Goal: Task Accomplishment & Management: Use online tool/utility

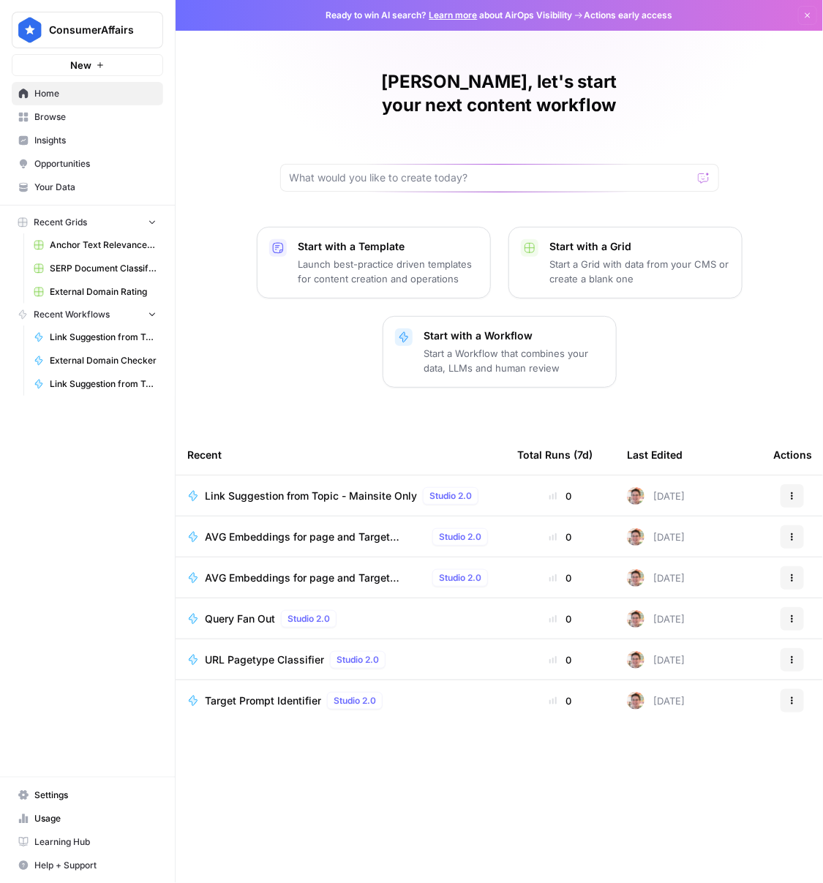
click at [471, 328] on p "Start with a Workflow" at bounding box center [514, 335] width 180 height 15
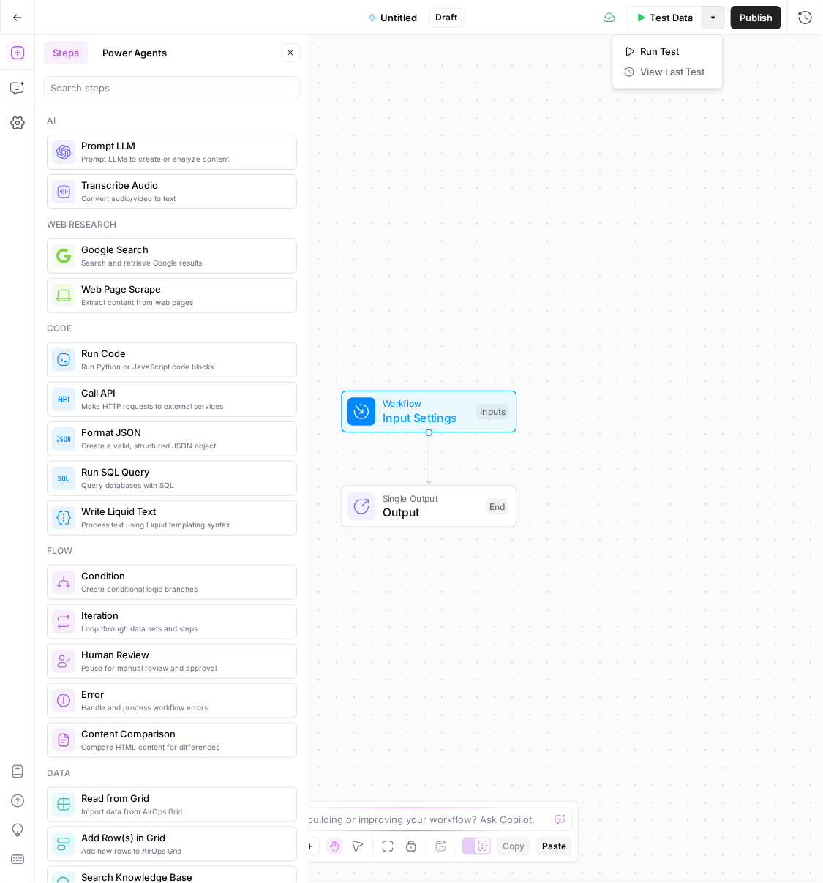
click at [713, 23] on button "Options" at bounding box center [713, 17] width 23 height 23
click at [344, 18] on div "Go Back Untitled Draft Test Data Options Publish Run History" at bounding box center [411, 17] width 823 height 34
click at [16, 19] on icon "button" at bounding box center [17, 17] width 10 height 10
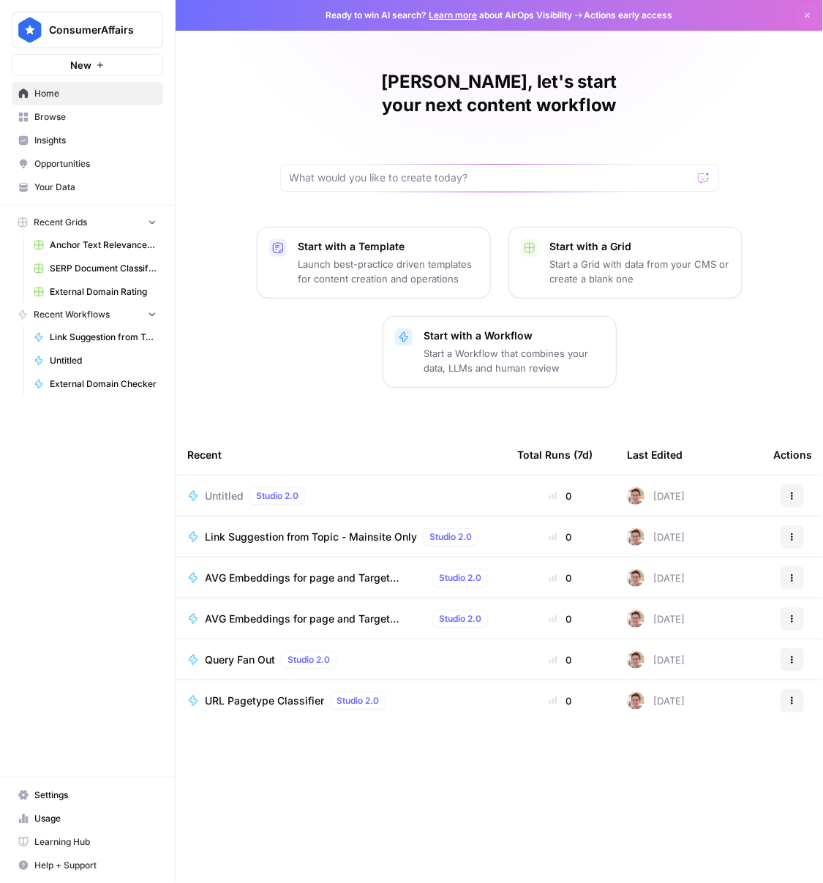
click at [784, 484] on button "Actions" at bounding box center [792, 495] width 23 height 23
click at [703, 541] on span "Delete" at bounding box center [727, 539] width 117 height 15
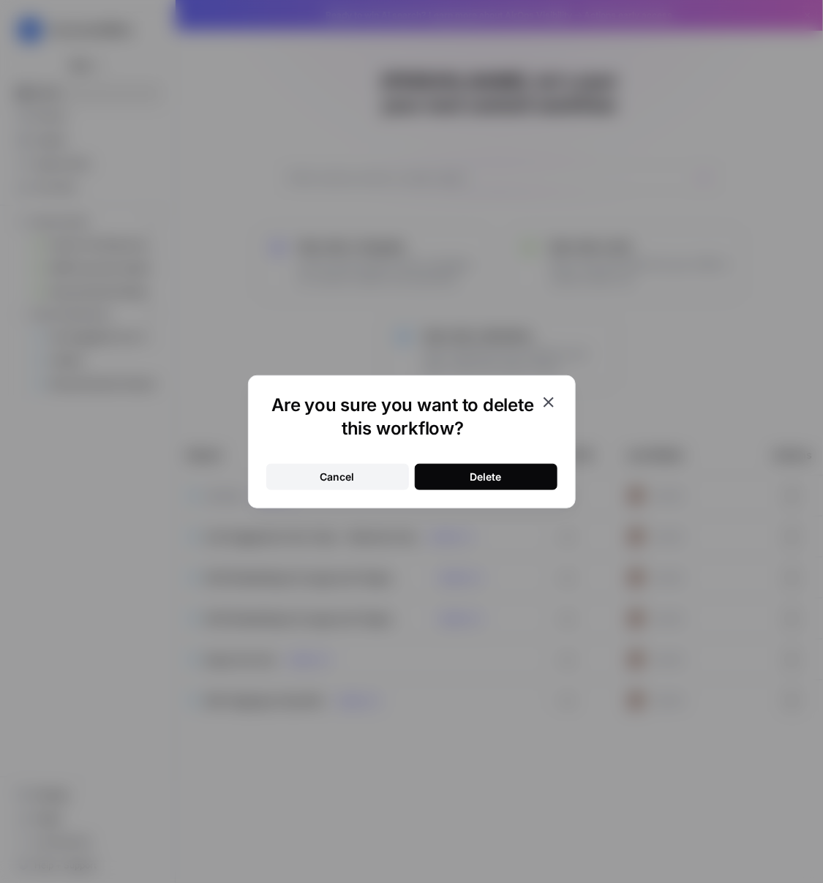
drag, startPoint x: 540, startPoint y: 495, endPoint x: 516, endPoint y: 479, distance: 28.6
click at [540, 495] on div "Are you sure you want to delete this workflow? Cancel Delete" at bounding box center [412, 441] width 328 height 133
click at [514, 477] on button "Delete" at bounding box center [486, 477] width 143 height 26
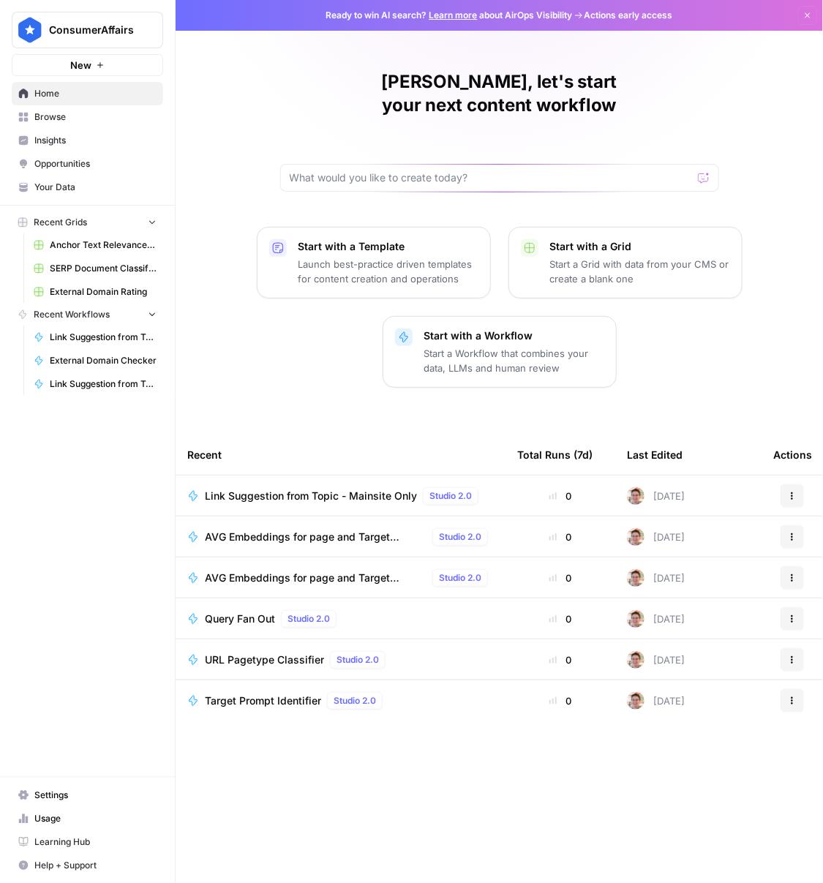
click at [100, 126] on link "Browse" at bounding box center [87, 116] width 151 height 23
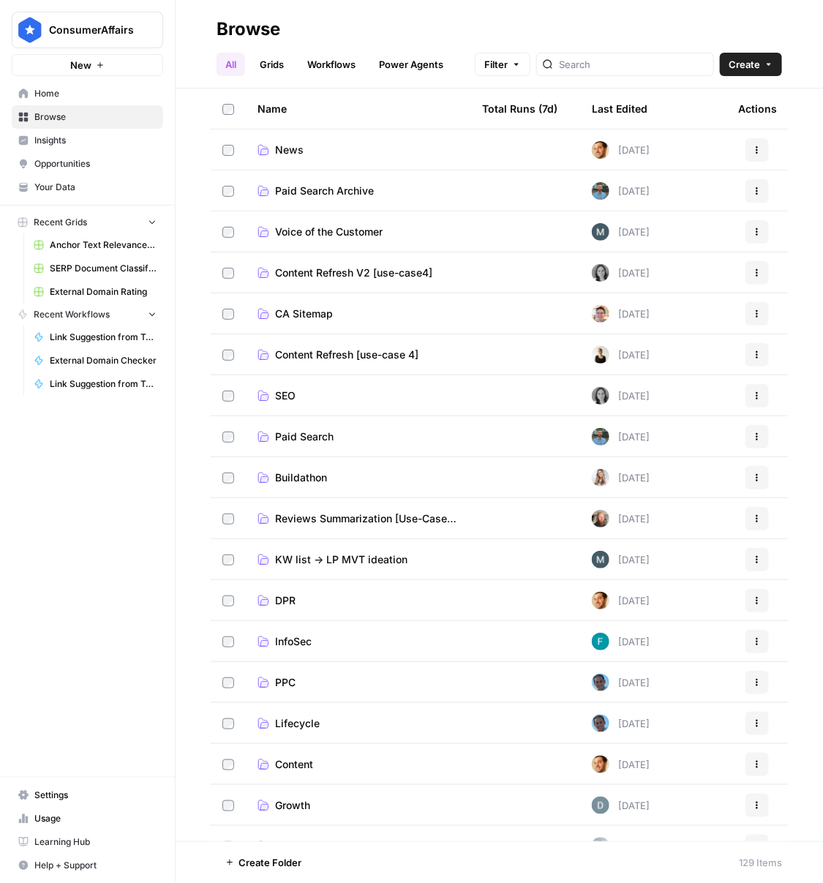
click at [278, 388] on span "SEO" at bounding box center [285, 395] width 20 height 15
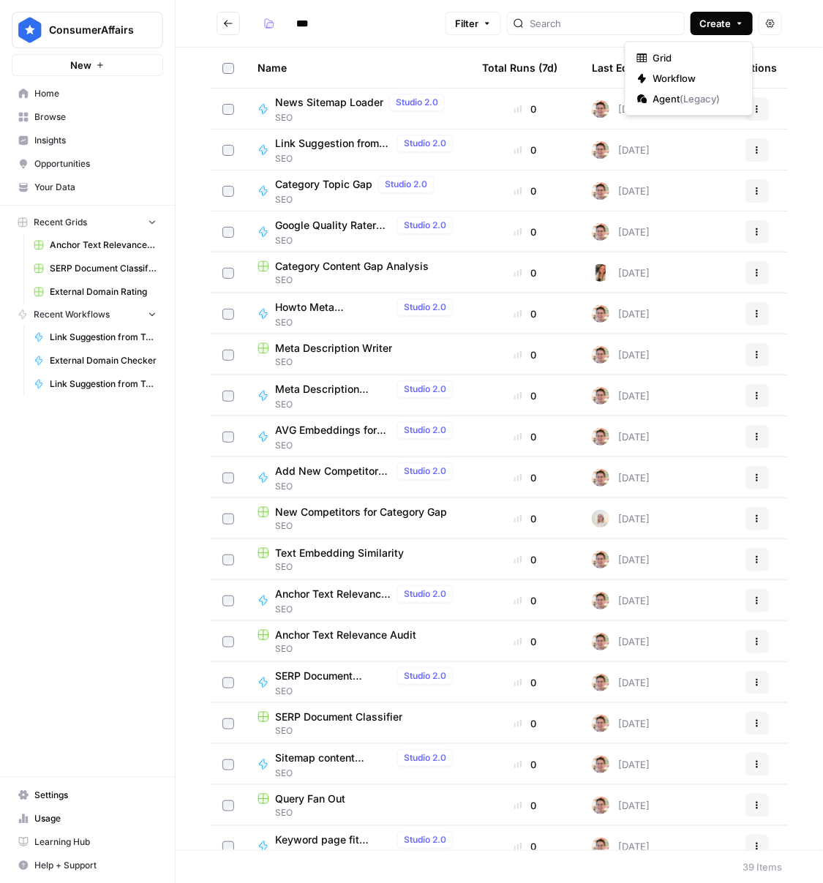
click at [722, 14] on button "Create" at bounding box center [722, 23] width 62 height 23
click at [697, 75] on span "Workflow" at bounding box center [694, 78] width 82 height 15
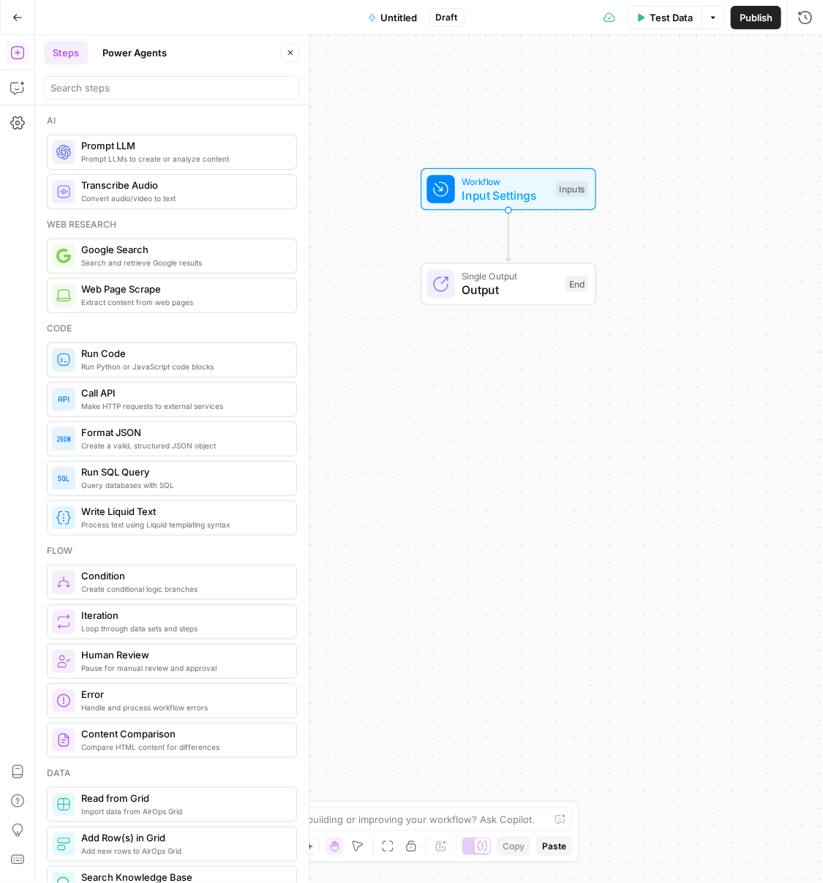
click at [397, 18] on span "Untitled" at bounding box center [399, 17] width 37 height 15
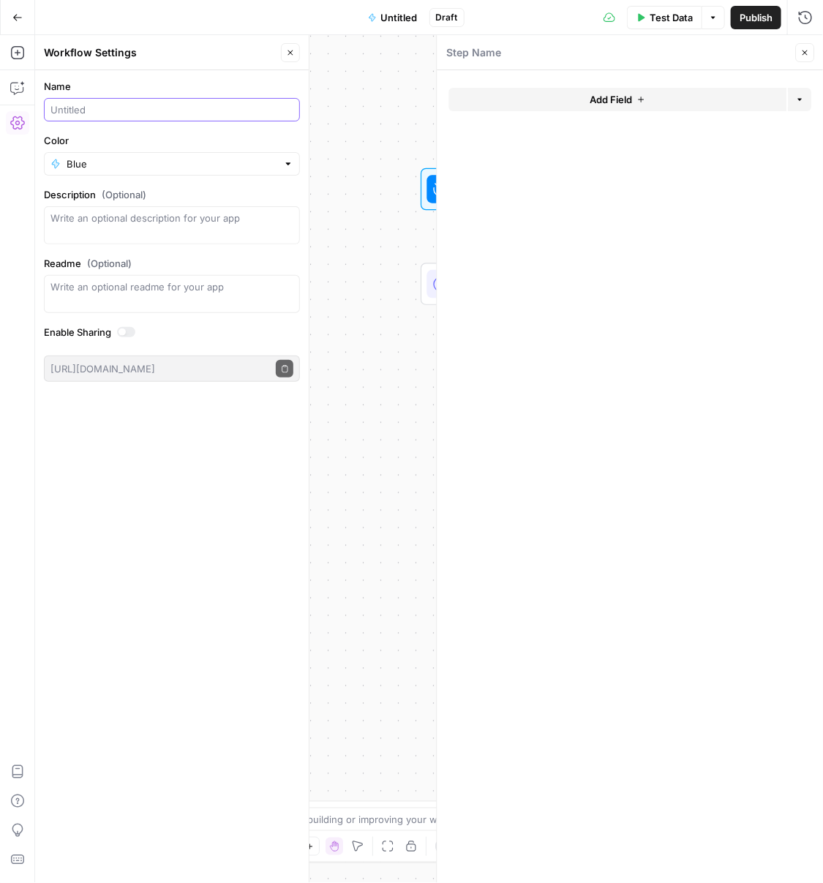
click at [242, 105] on input "Name" at bounding box center [171, 109] width 243 height 15
type input "Roadmap Recommendations"
type input "Blue"
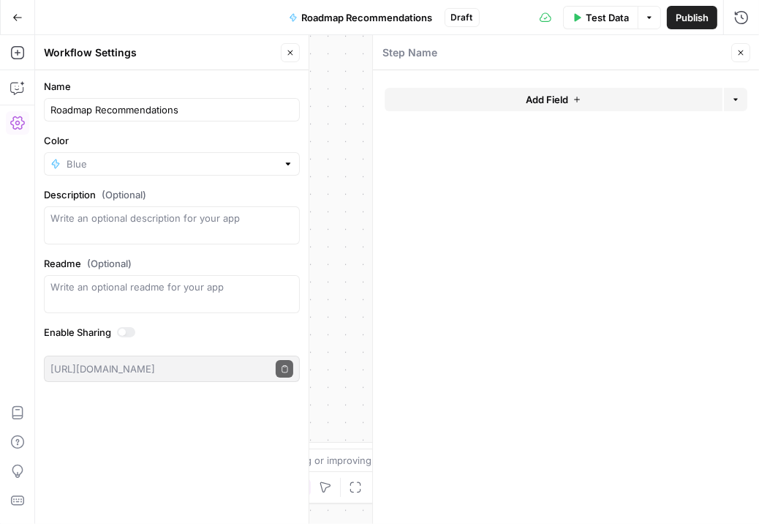
type input "Blue"
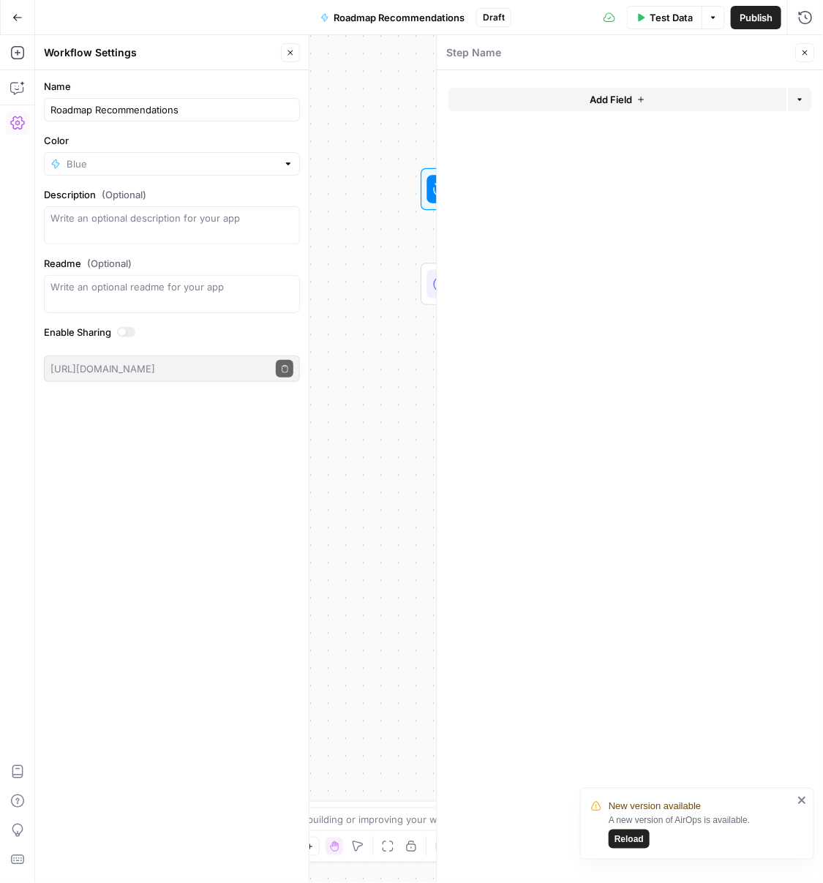
click at [635, 836] on span "Reload" at bounding box center [629, 839] width 29 height 13
click at [635, 840] on span "Reload" at bounding box center [629, 839] width 29 height 13
type input "Blue"
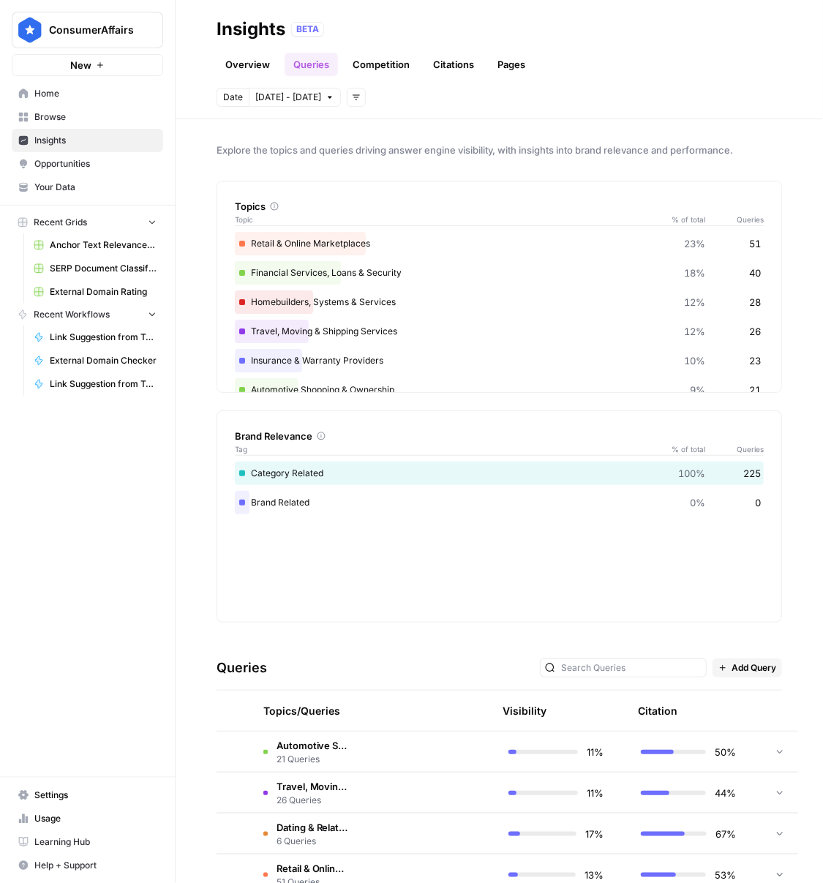
click at [64, 74] on button "New" at bounding box center [87, 65] width 151 height 22
click at [63, 93] on span "Home" at bounding box center [95, 93] width 122 height 13
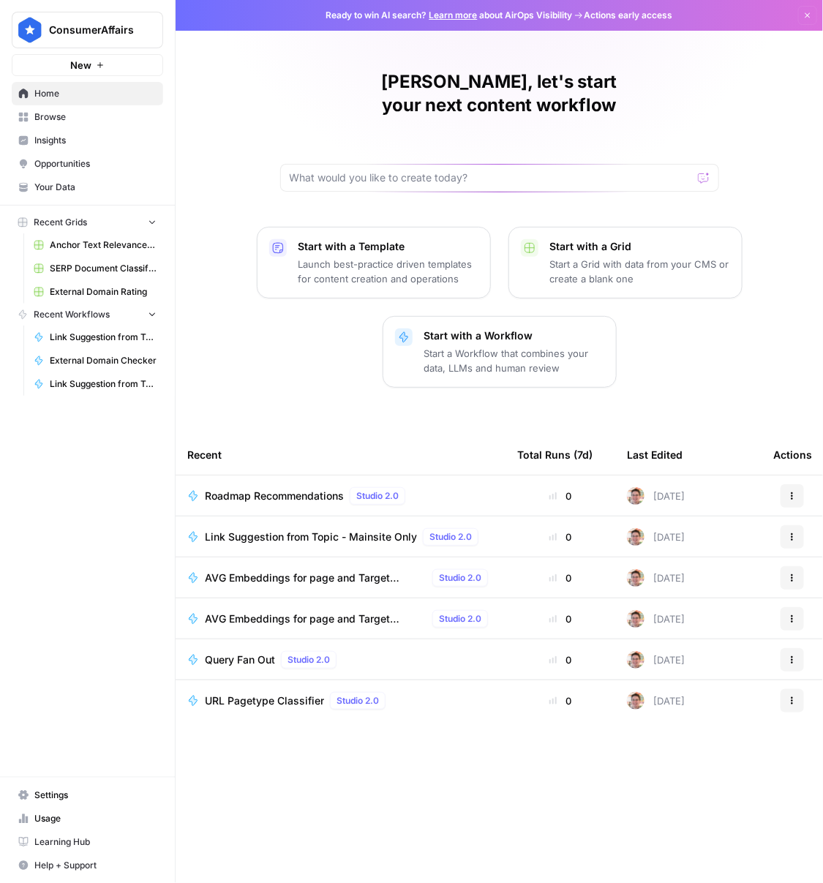
click at [68, 121] on span "Browse" at bounding box center [95, 116] width 122 height 13
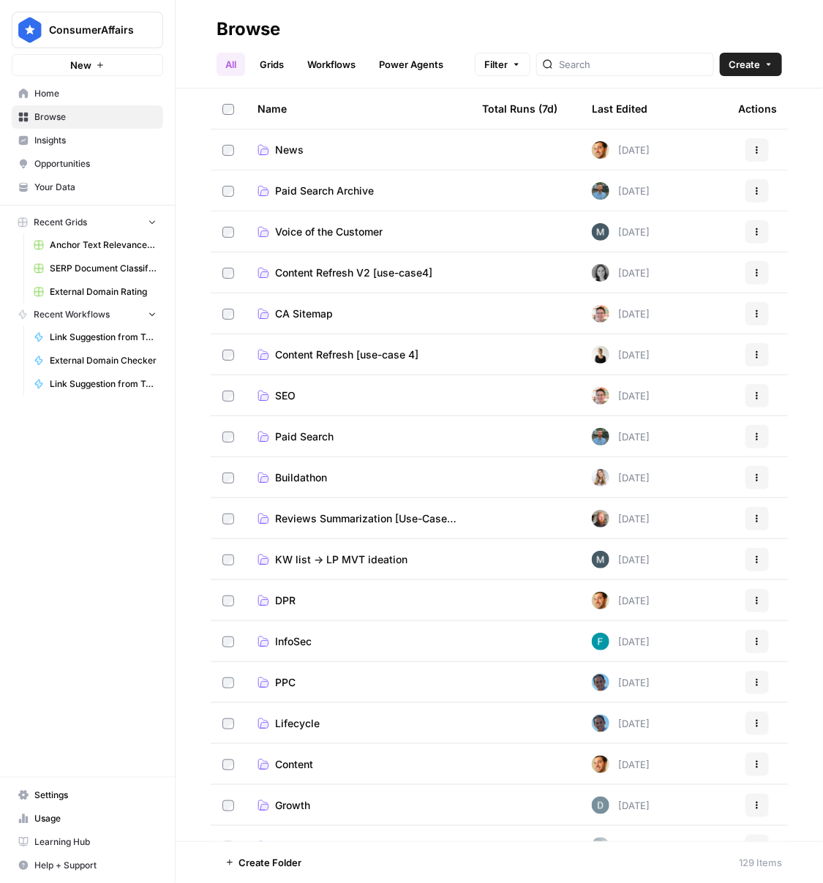
click at [420, 405] on td "SEO" at bounding box center [358, 395] width 225 height 40
click at [284, 397] on span "SEO" at bounding box center [285, 395] width 20 height 15
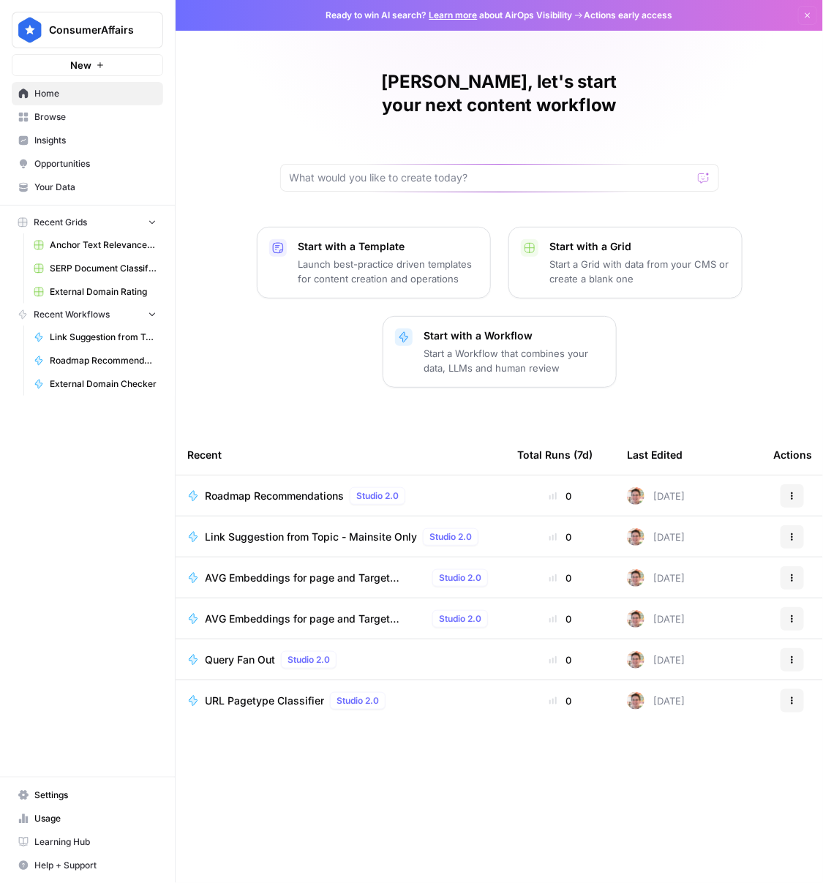
click at [73, 119] on span "Browse" at bounding box center [95, 116] width 122 height 13
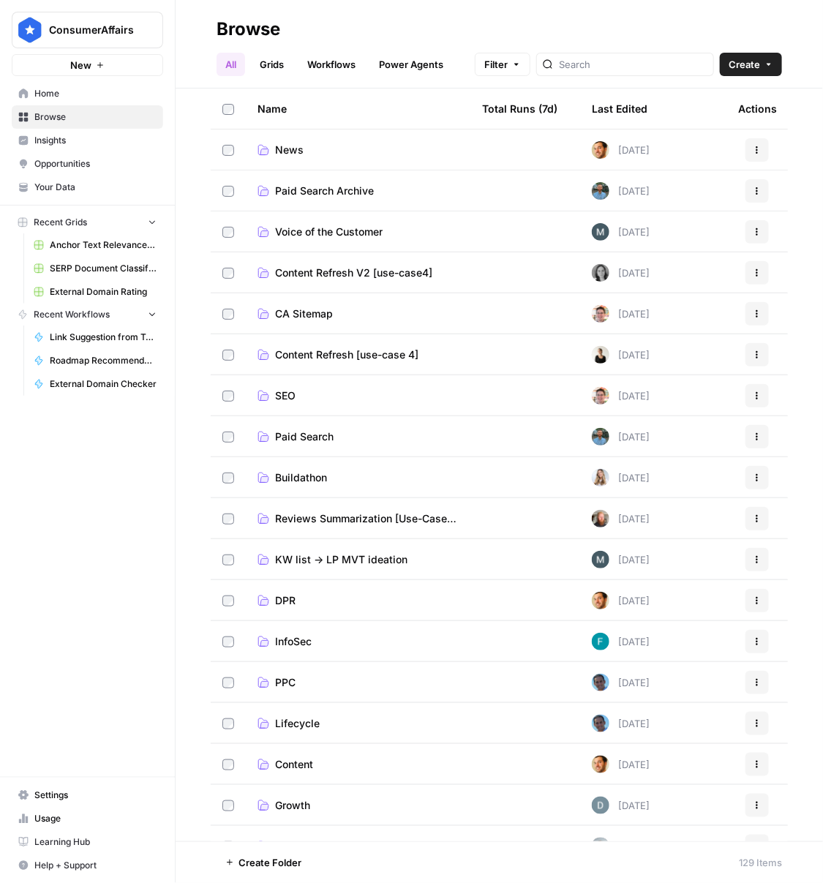
click at [316, 399] on link "SEO" at bounding box center [358, 395] width 201 height 15
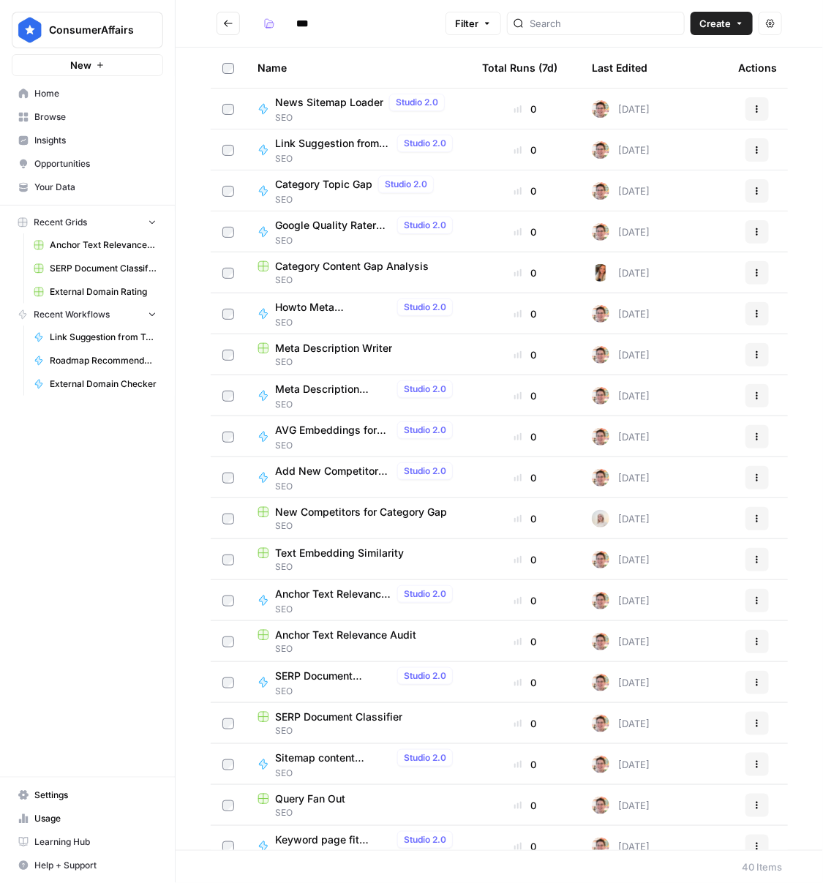
click at [413, 262] on span "Category Content Gap Analysis" at bounding box center [352, 266] width 154 height 15
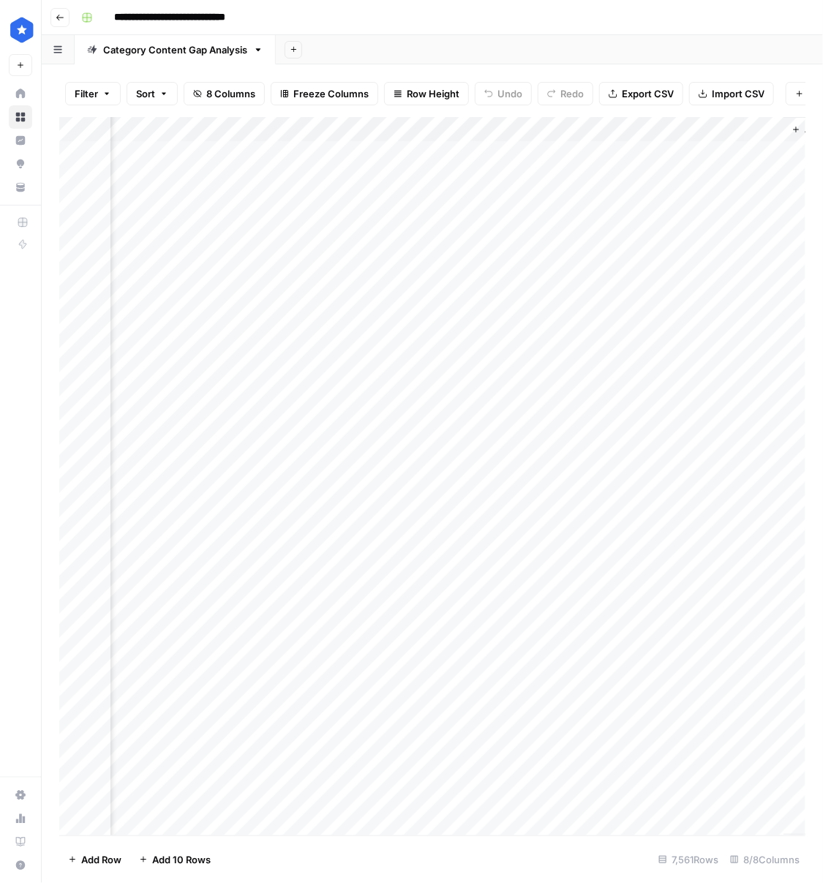
scroll to position [0, 1179]
